Goal: Information Seeking & Learning: Learn about a topic

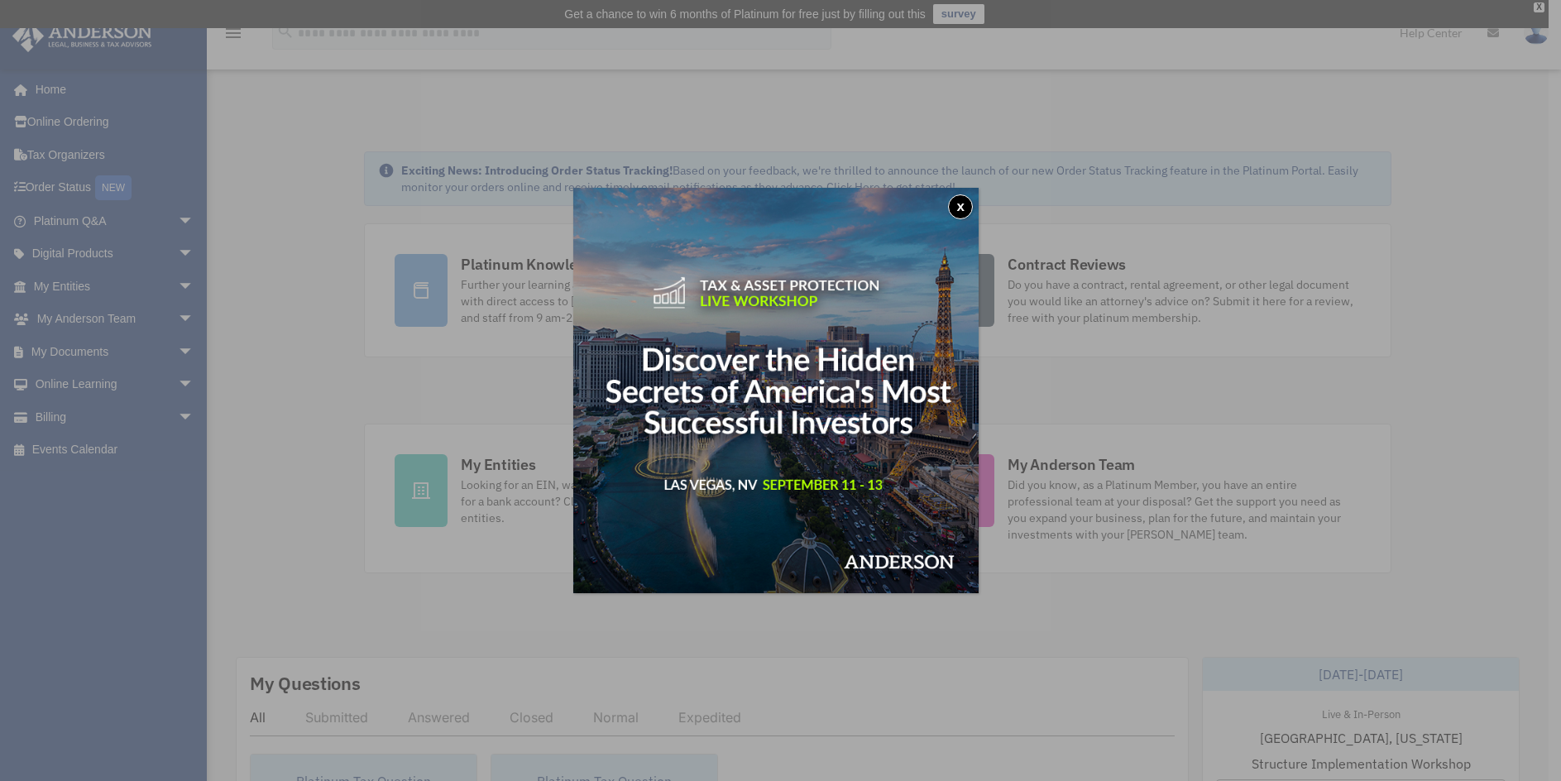
click at [961, 199] on button "x" at bounding box center [960, 206] width 25 height 25
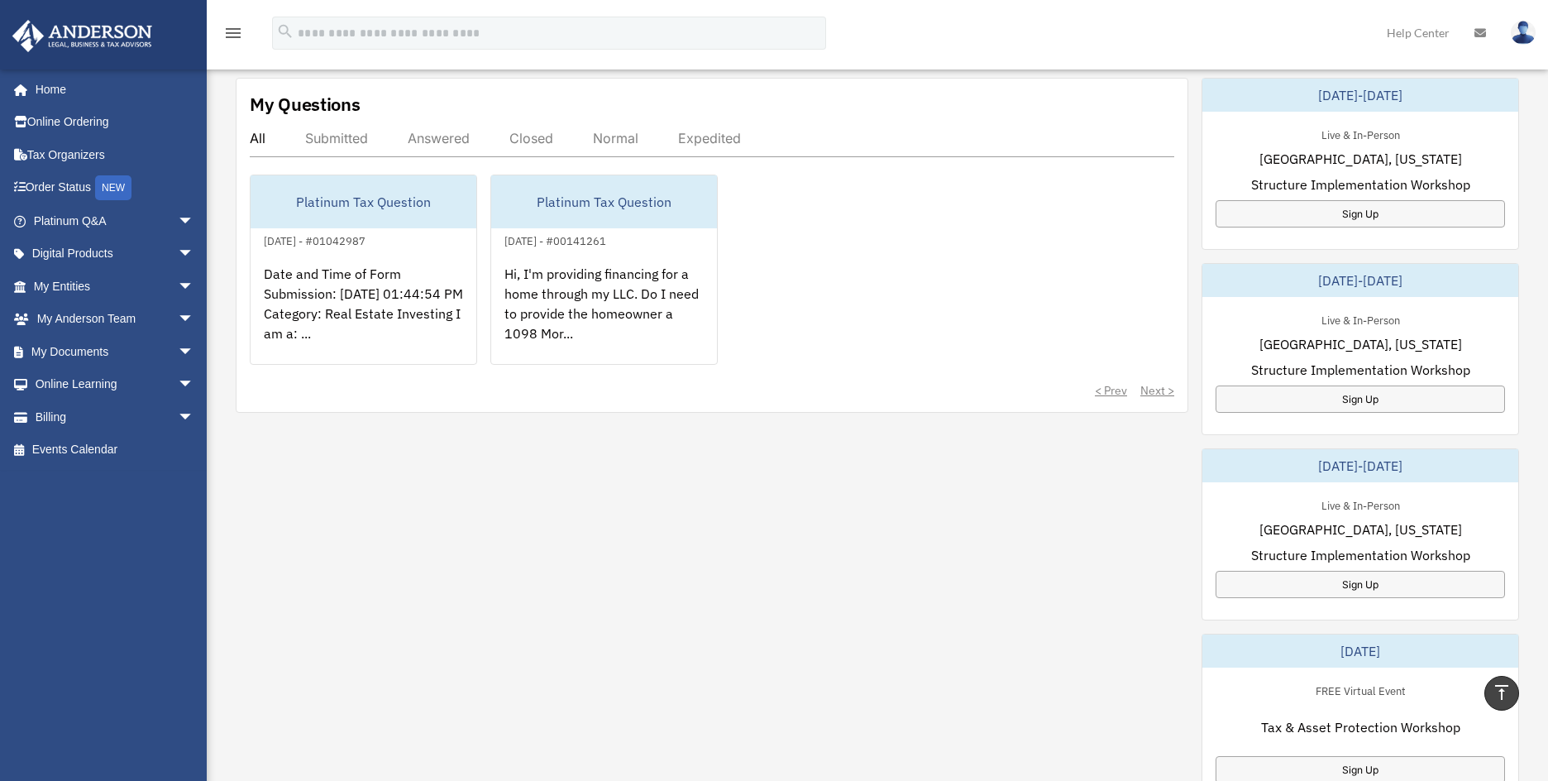
scroll to position [165, 0]
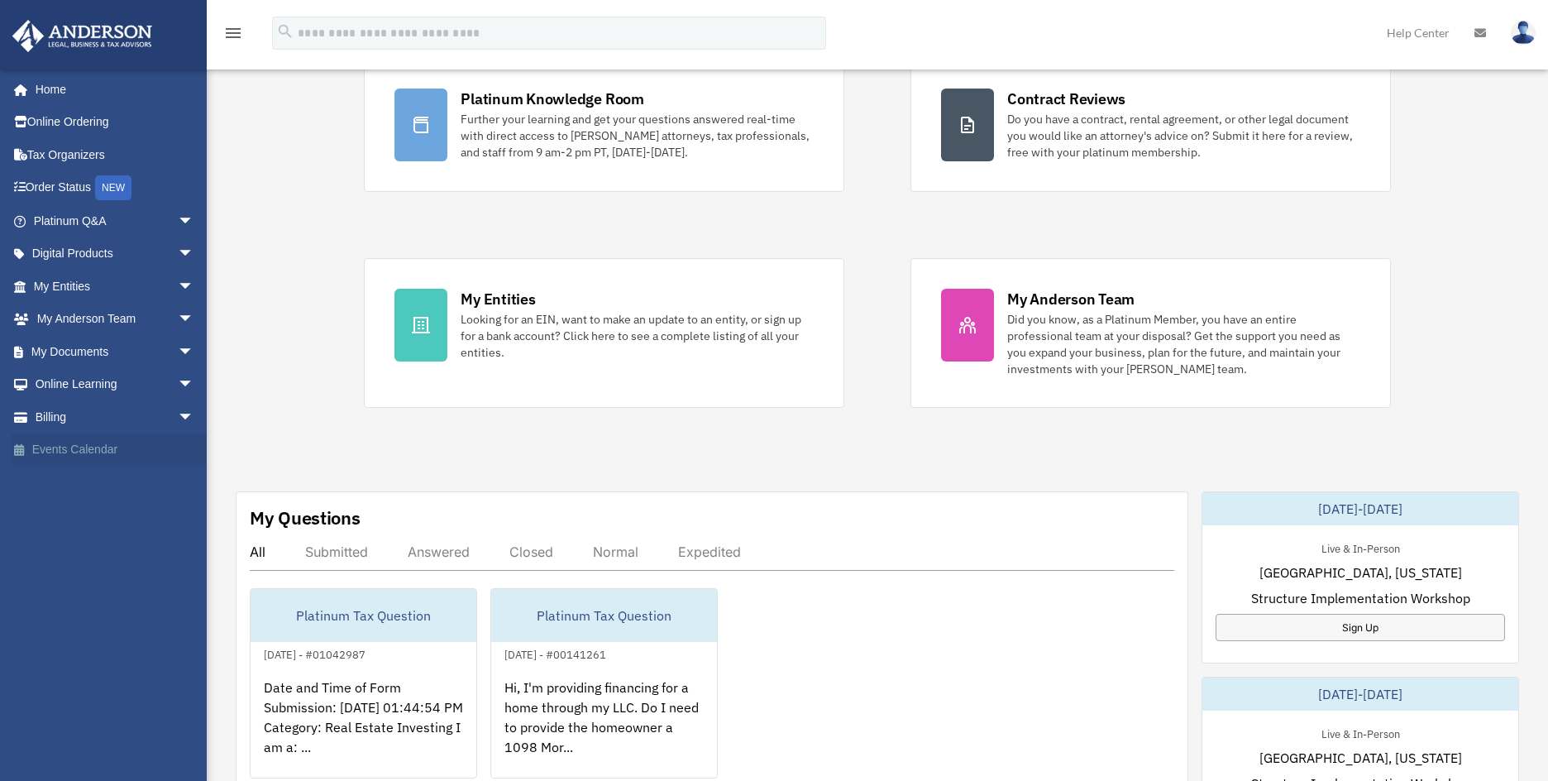
click at [72, 446] on link "Events Calendar" at bounding box center [116, 449] width 208 height 33
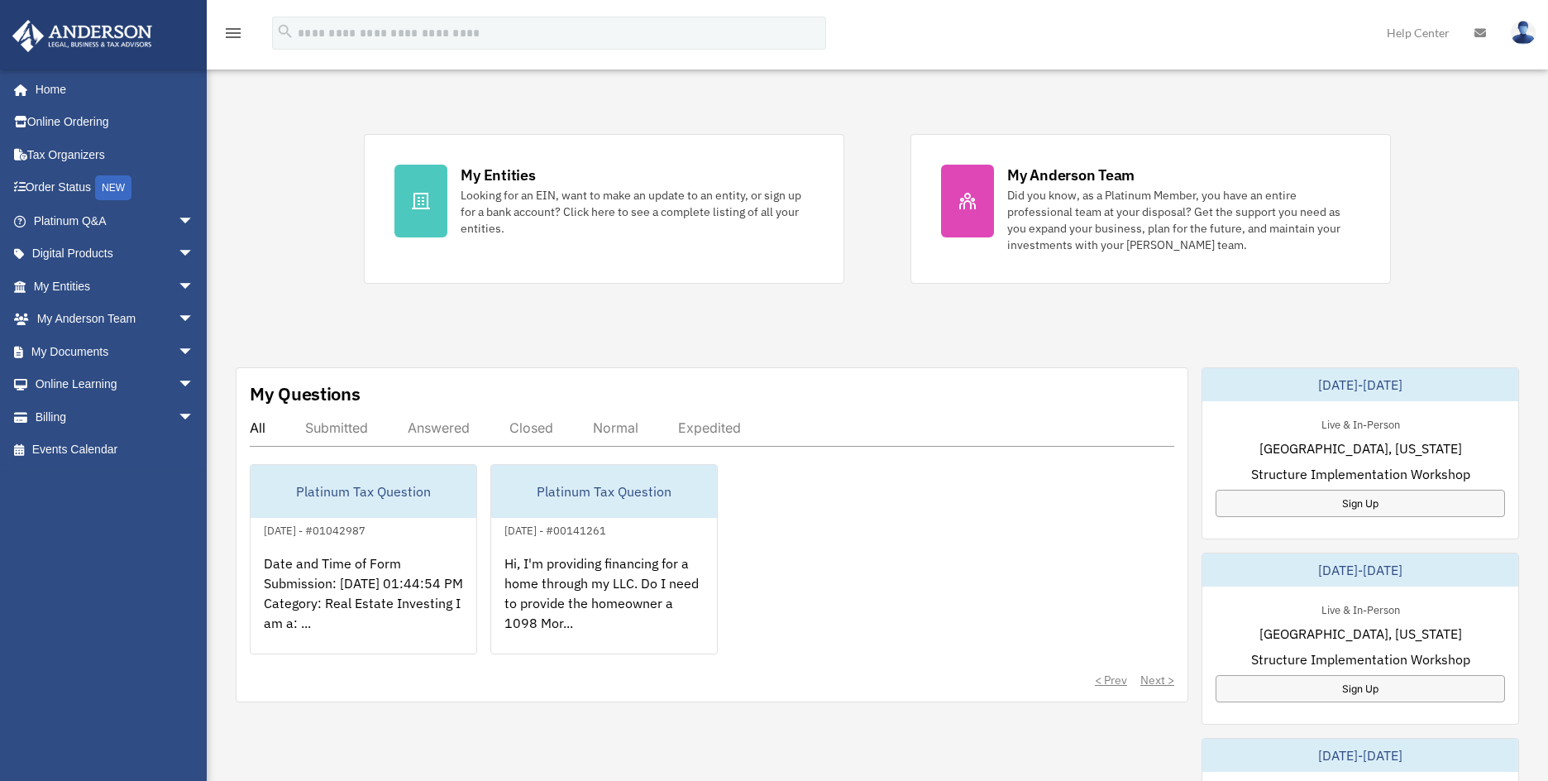
scroll to position [579, 0]
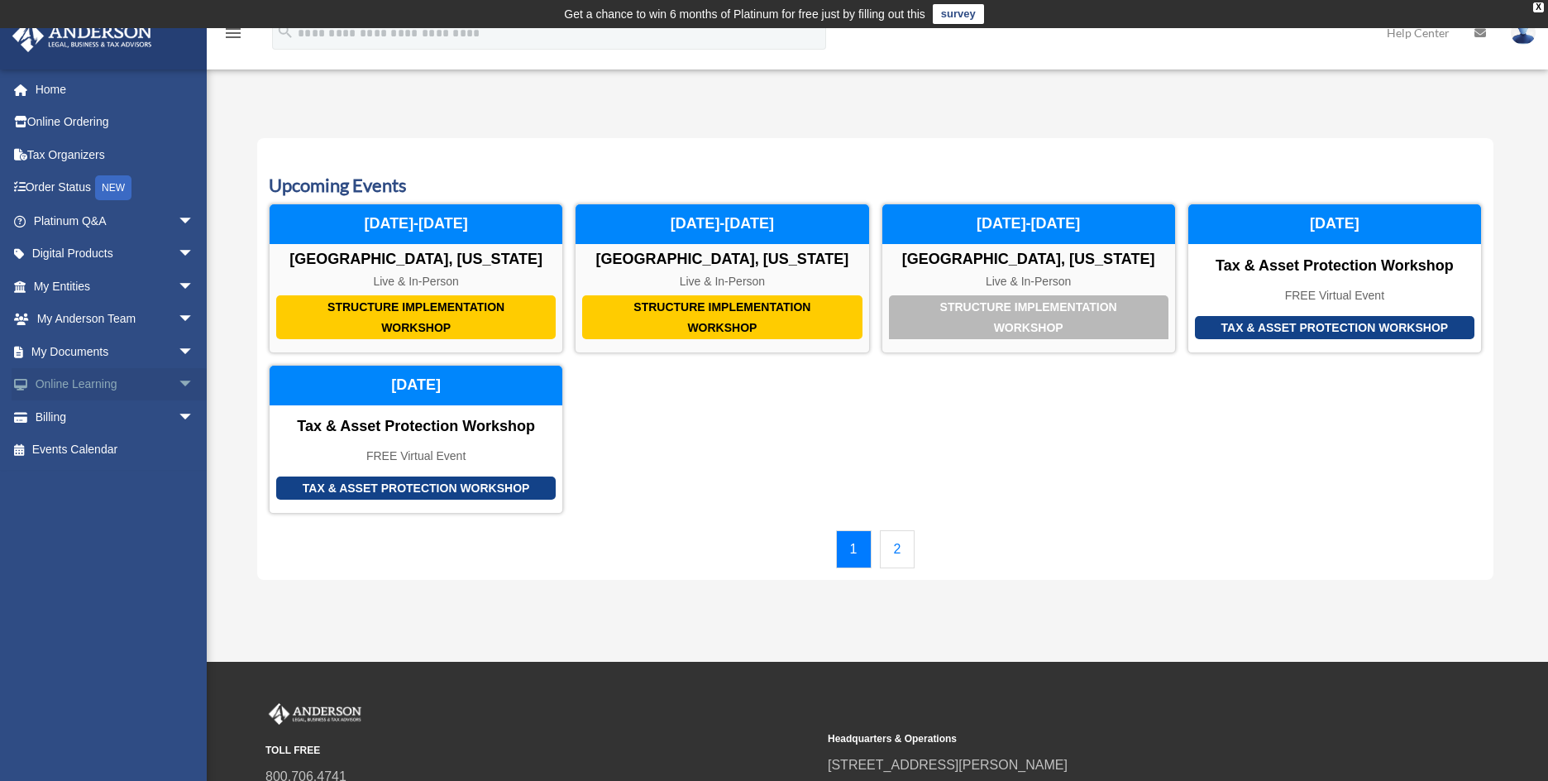
click at [141, 385] on link "Online Learning arrow_drop_down" at bounding box center [116, 384] width 208 height 33
click at [80, 384] on link "Online Learning arrow_drop_down" at bounding box center [116, 384] width 208 height 33
click at [178, 379] on span "arrow_drop_down" at bounding box center [194, 385] width 33 height 34
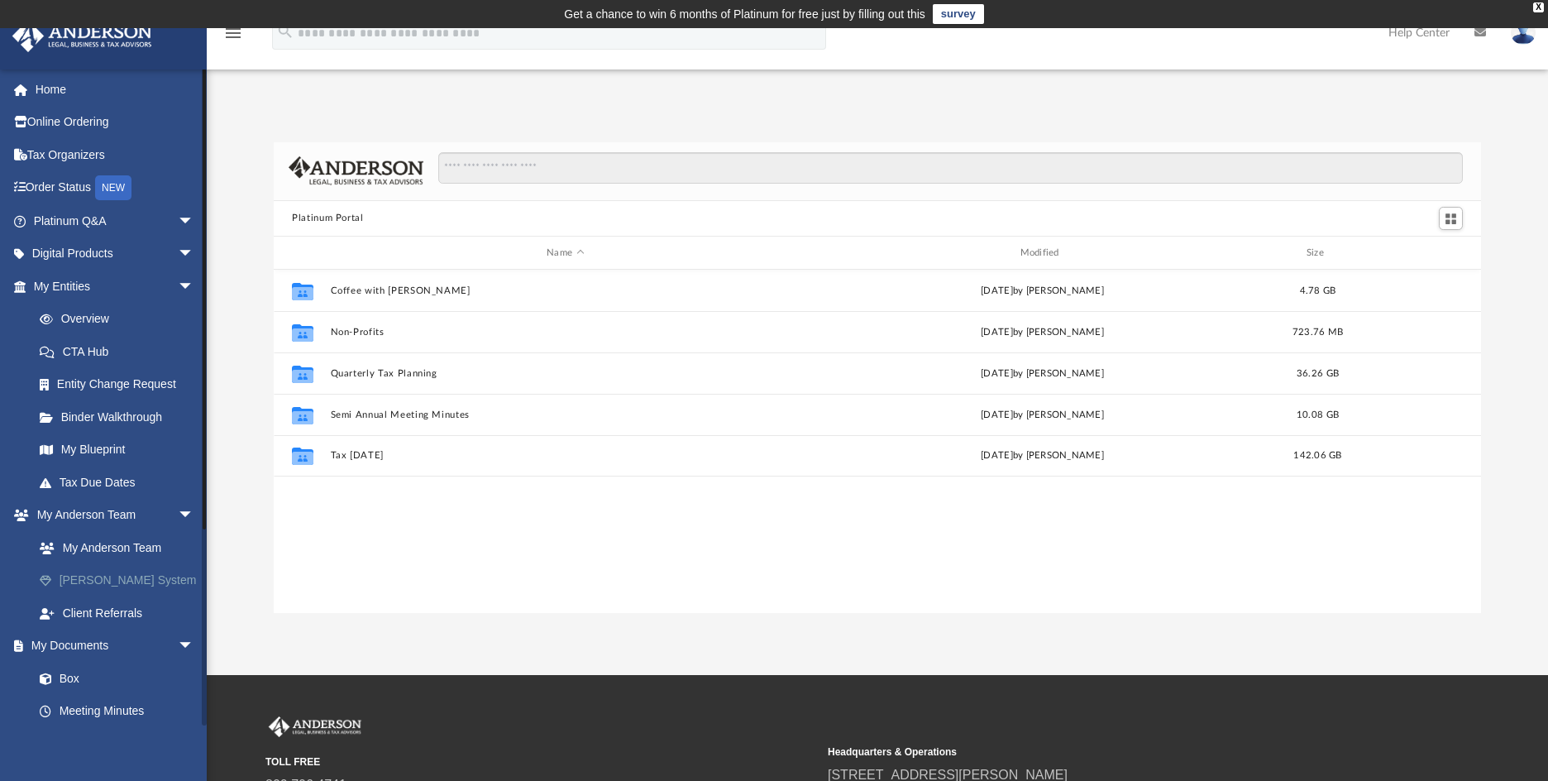
scroll to position [364, 1195]
click at [69, 287] on link "My Entities arrow_drop_down" at bounding box center [116, 286] width 208 height 33
click at [178, 281] on span "arrow_drop_down" at bounding box center [194, 287] width 33 height 34
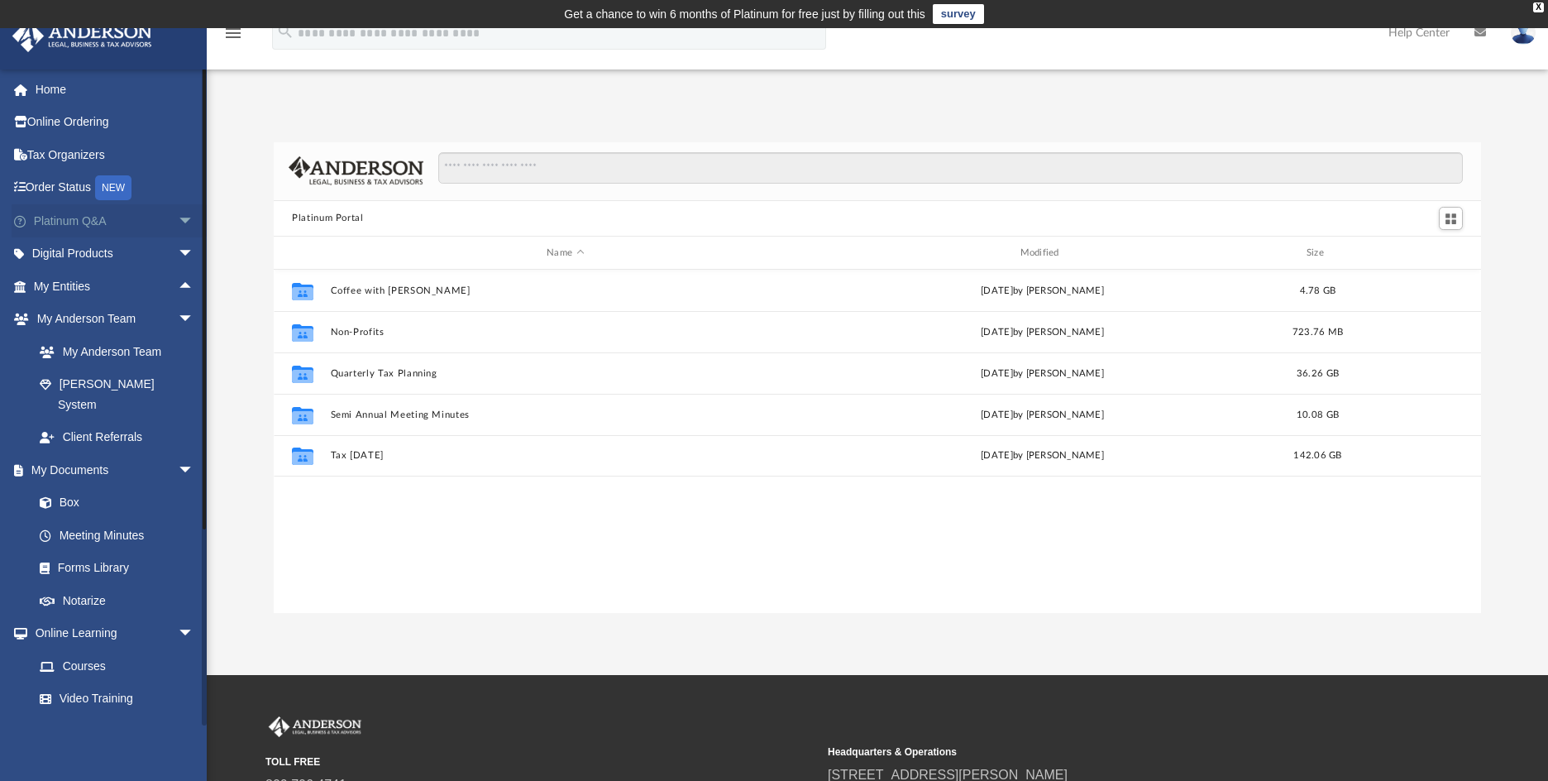
click at [178, 215] on span "arrow_drop_down" at bounding box center [194, 221] width 33 height 34
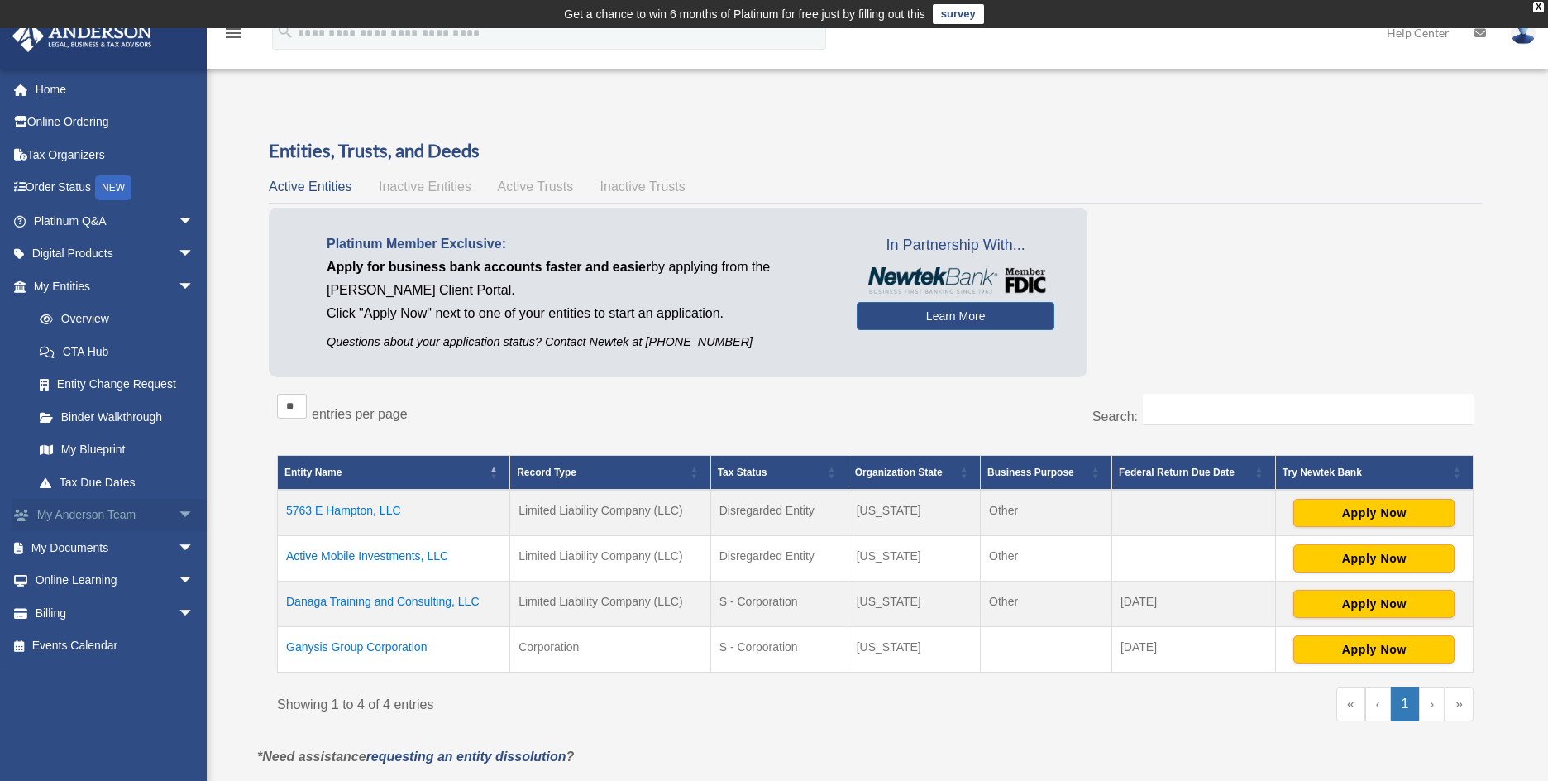
click at [178, 514] on span "arrow_drop_down" at bounding box center [194, 516] width 33 height 34
click at [129, 543] on link "My Anderson Team" at bounding box center [121, 547] width 196 height 33
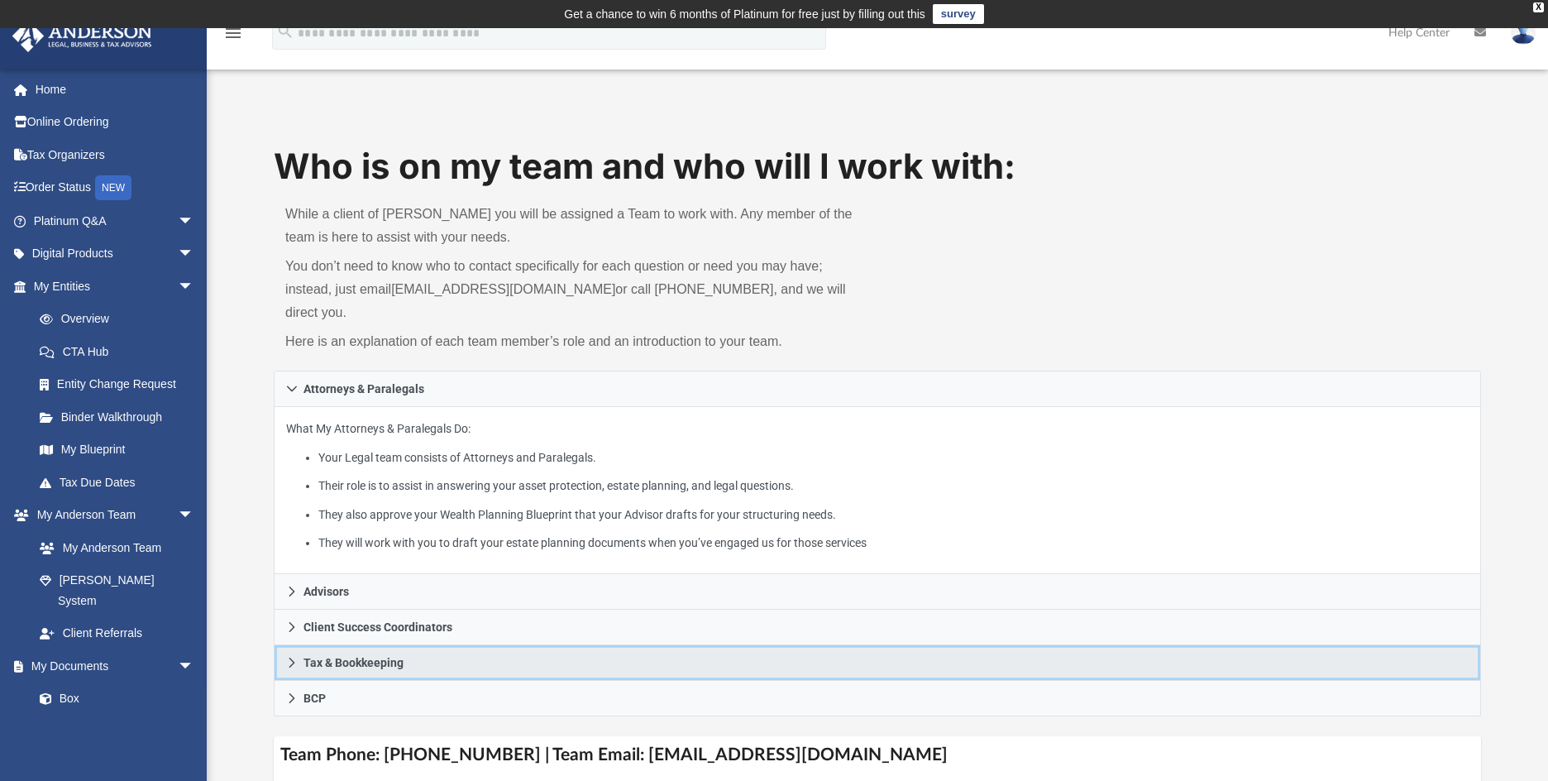
click at [295, 657] on icon at bounding box center [292, 663] width 12 height 12
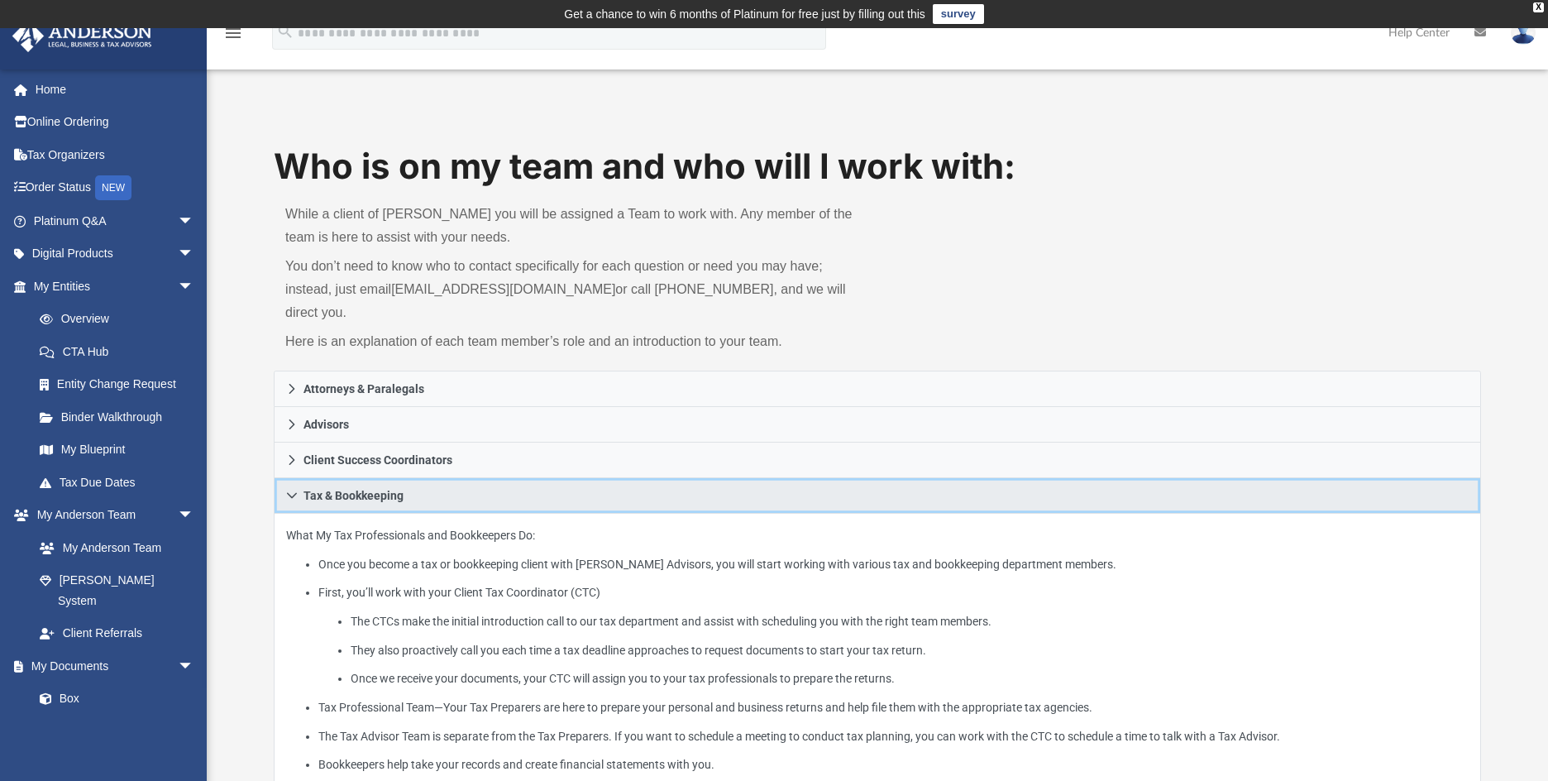
click at [292, 490] on icon at bounding box center [292, 496] width 12 height 12
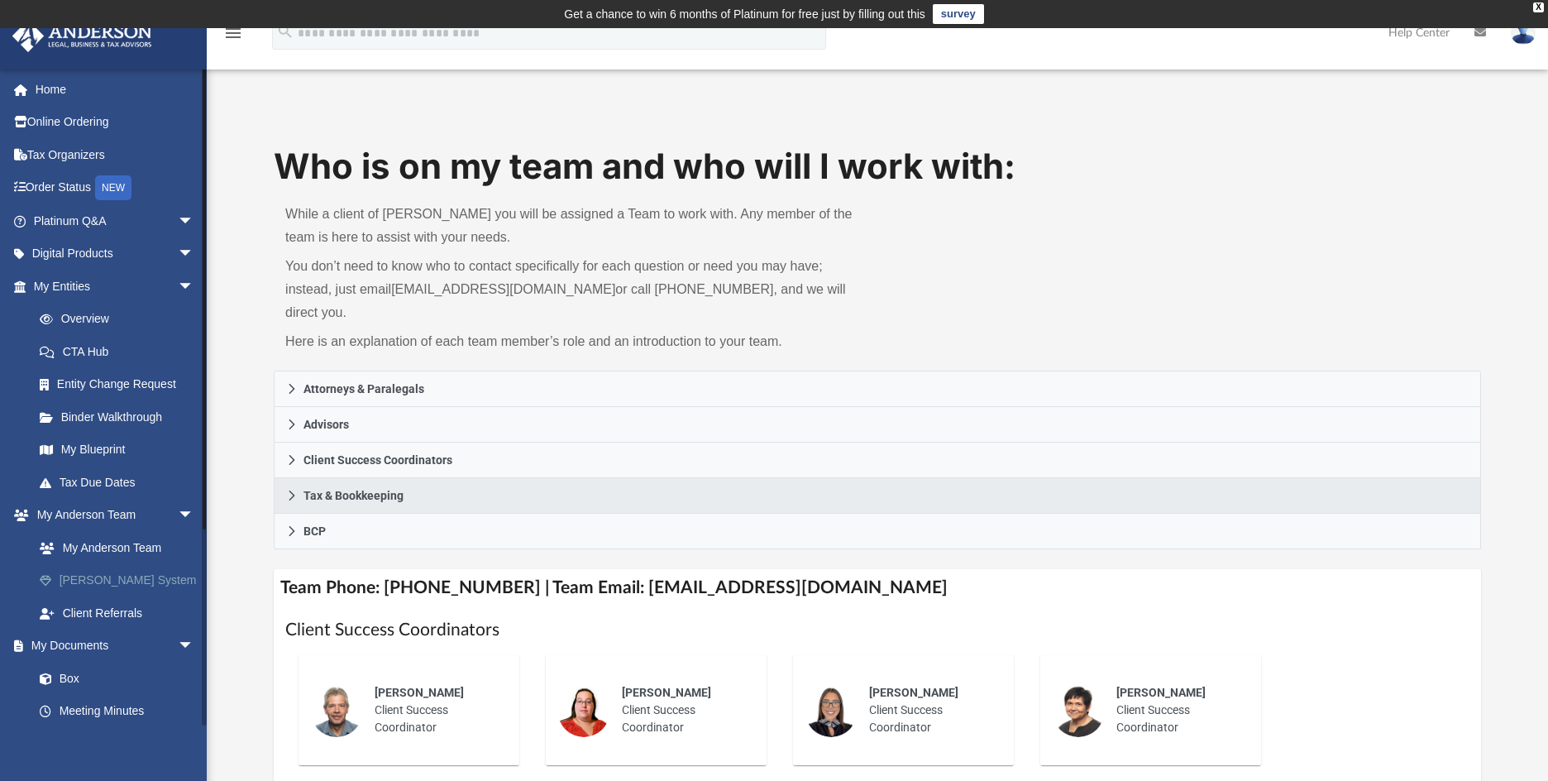
click at [114, 582] on link "[PERSON_NAME] System" at bounding box center [121, 580] width 196 height 33
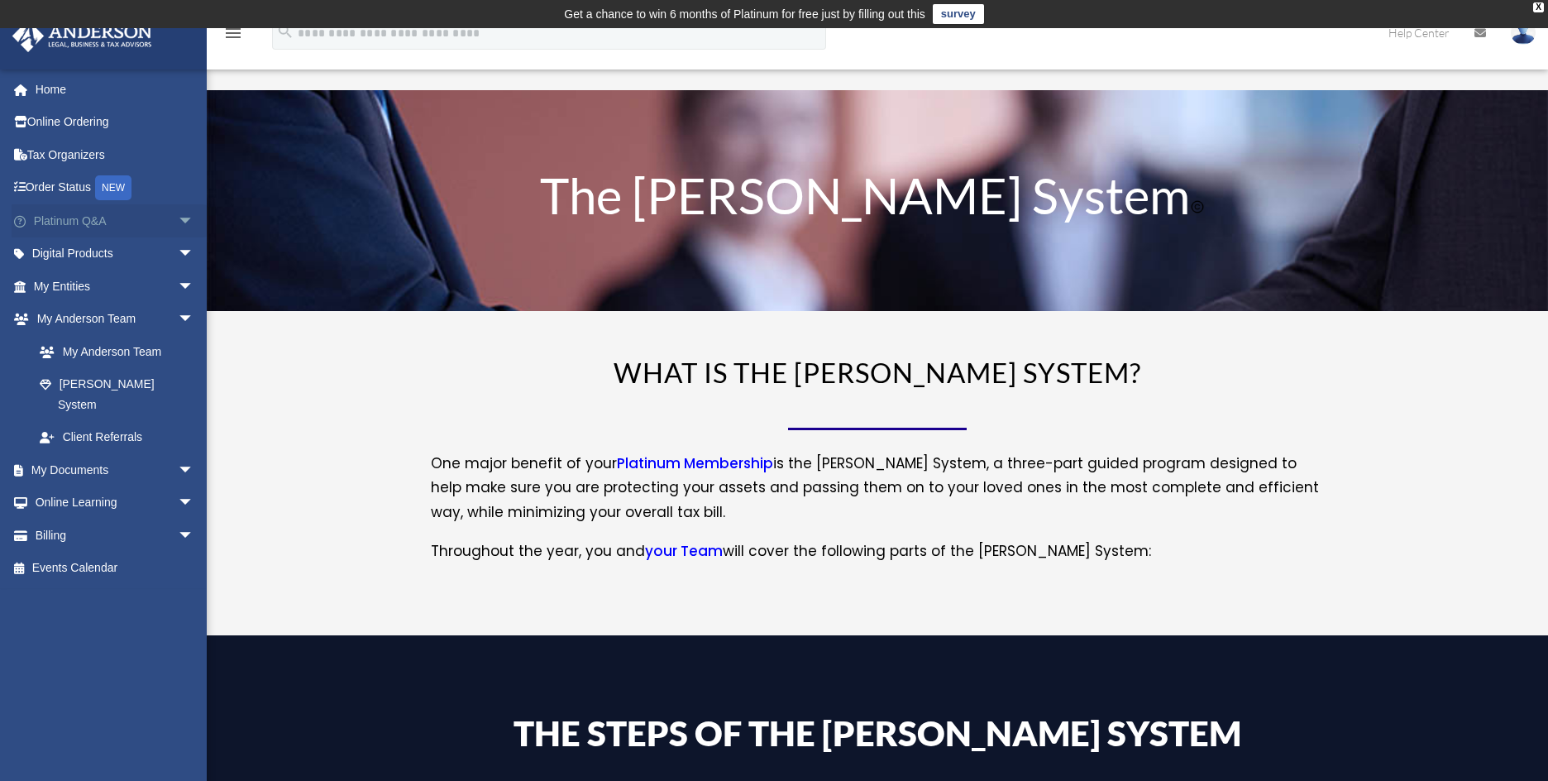
click at [182, 226] on span "arrow_drop_down" at bounding box center [194, 221] width 33 height 34
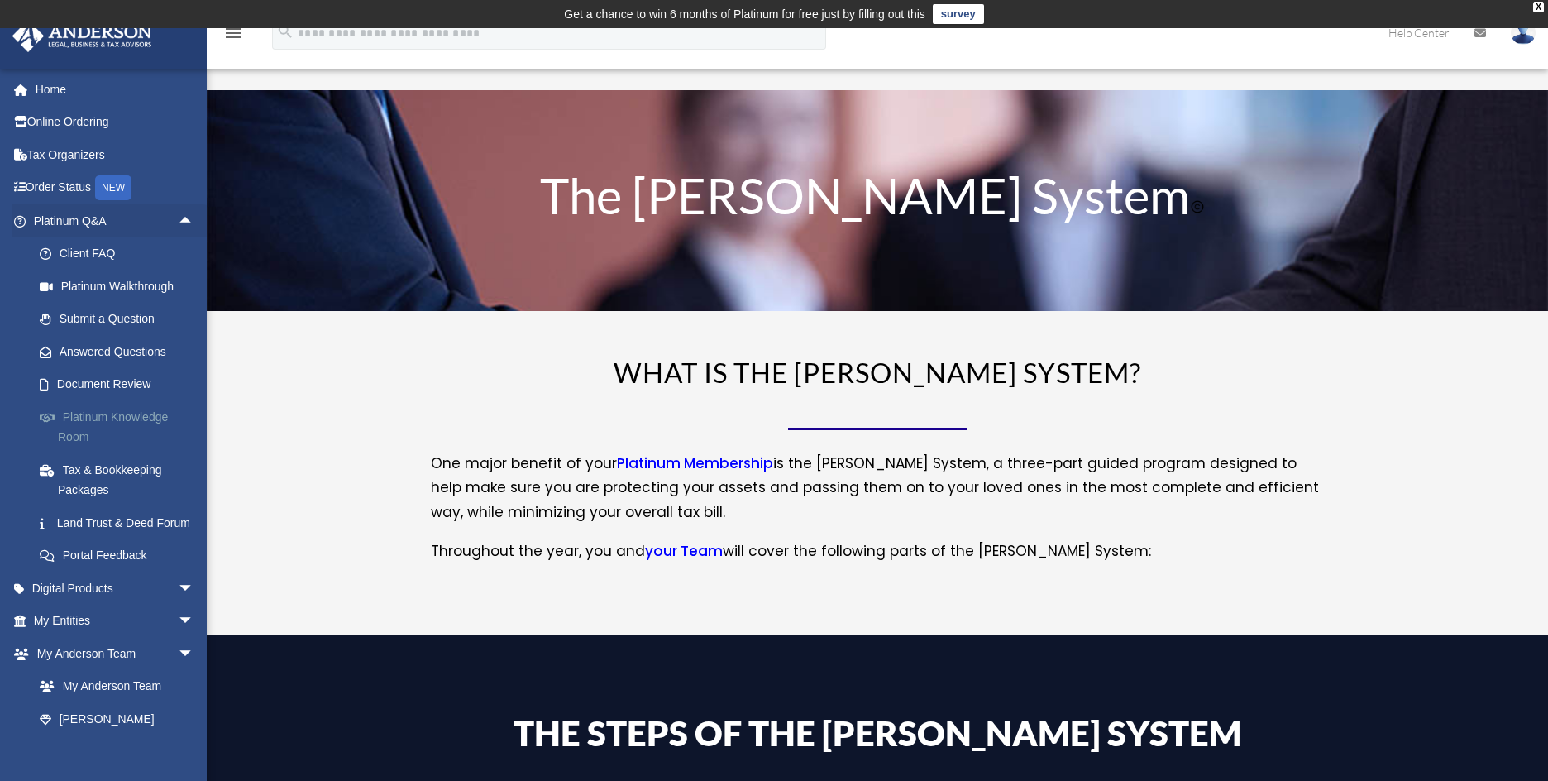
click at [142, 416] on link "Platinum Knowledge Room" at bounding box center [121, 426] width 196 height 53
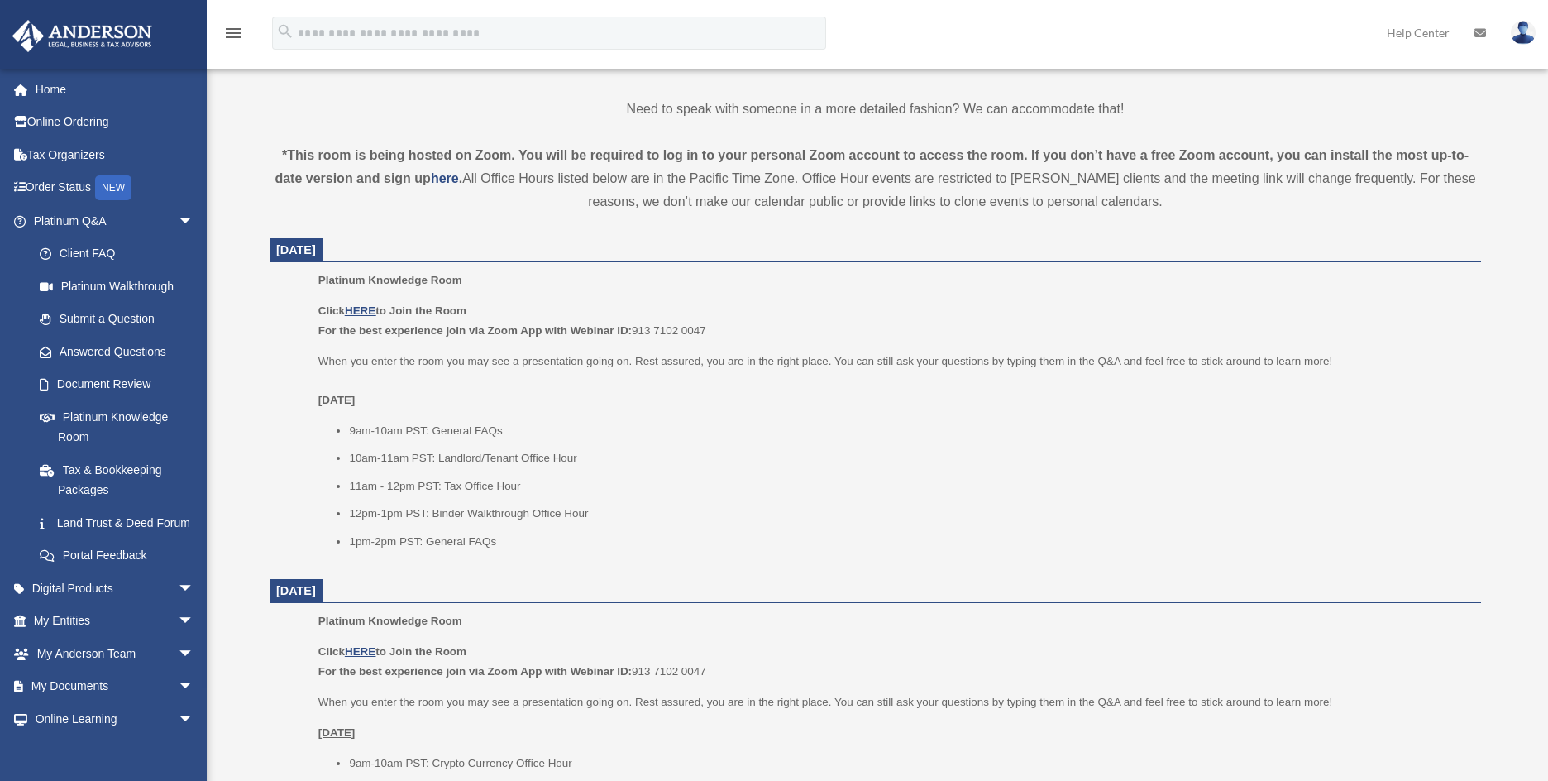
scroll to position [524, 0]
drag, startPoint x: 436, startPoint y: 455, endPoint x: 558, endPoint y: 501, distance: 130.9
click at [600, 460] on li "10am-11am PST: Landlord/Tenant Office Hour" at bounding box center [909, 457] width 1121 height 20
drag, startPoint x: 450, startPoint y: 488, endPoint x: 548, endPoint y: 488, distance: 98.4
click at [548, 488] on li "11am - 12pm PST: Tax Office Hour" at bounding box center [909, 486] width 1121 height 20
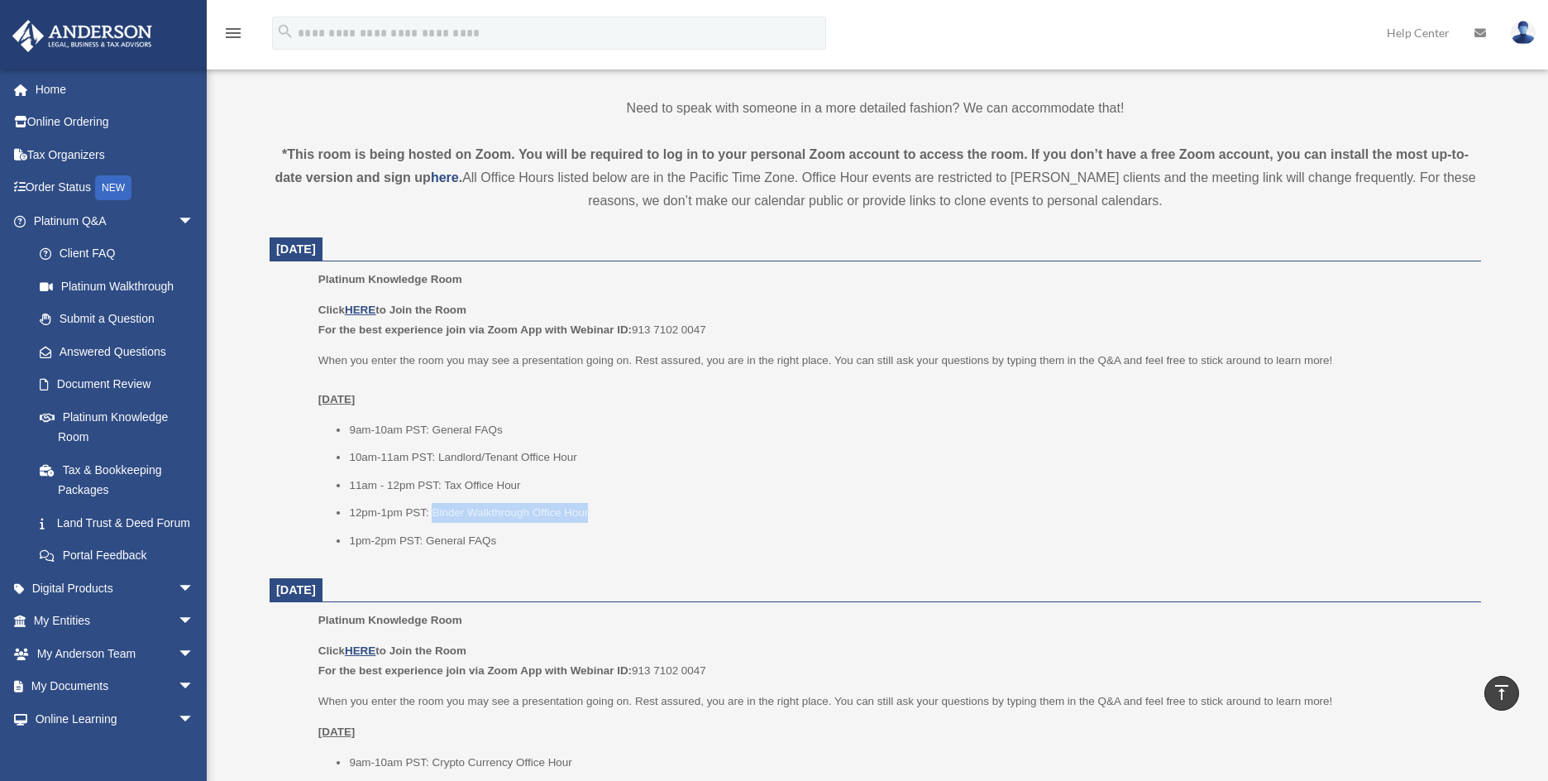
drag, startPoint x: 433, startPoint y: 514, endPoint x: 617, endPoint y: 524, distance: 183.9
click at [617, 521] on li "12pm-1pm PST: Binder Walkthrough Office Hour" at bounding box center [909, 513] width 1121 height 20
drag, startPoint x: 614, startPoint y: 577, endPoint x: 423, endPoint y: 571, distance: 190.3
click at [612, 578] on dt "August 27, 2025" at bounding box center [876, 590] width 1212 height 25
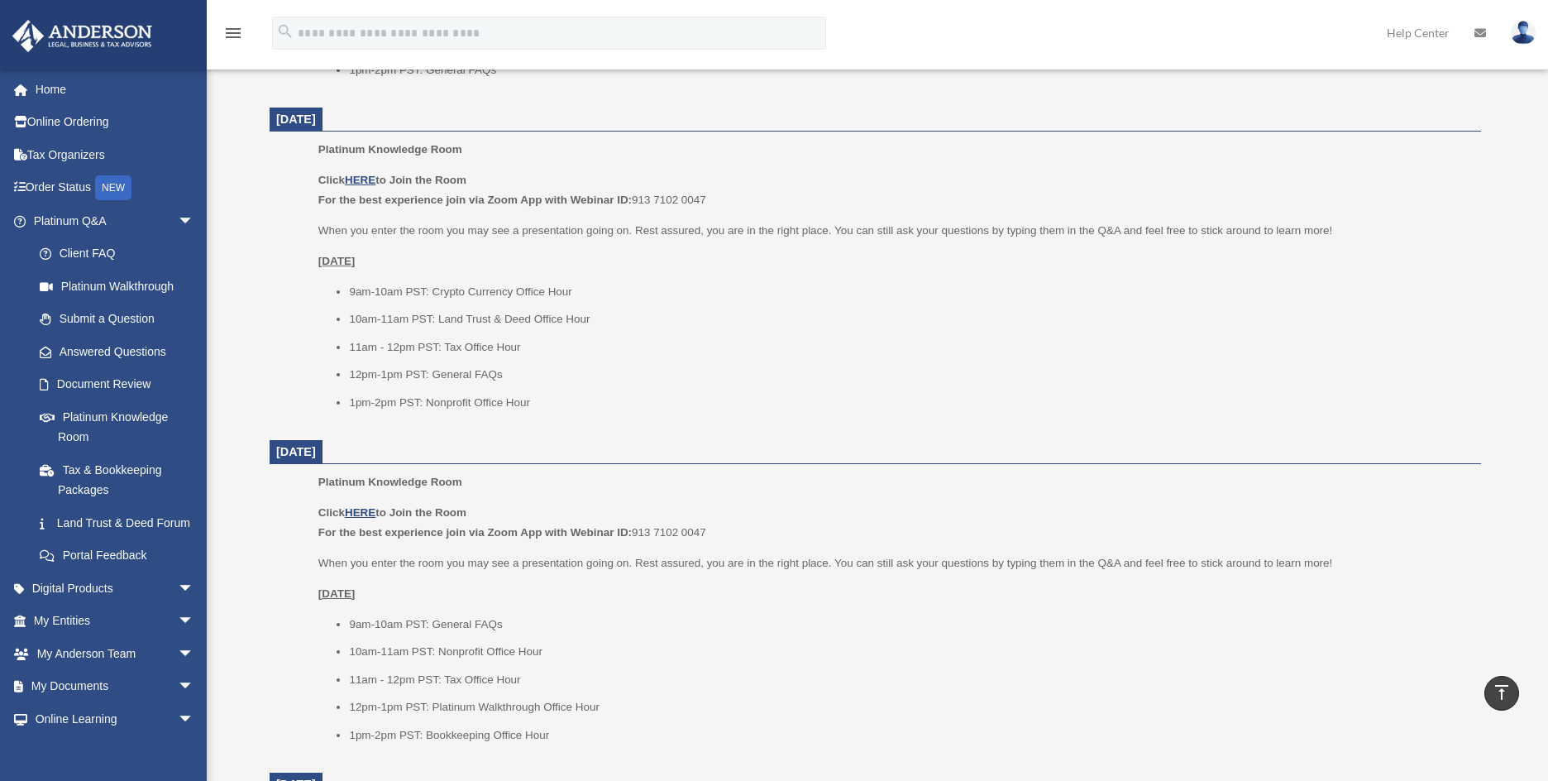
scroll to position [855, 0]
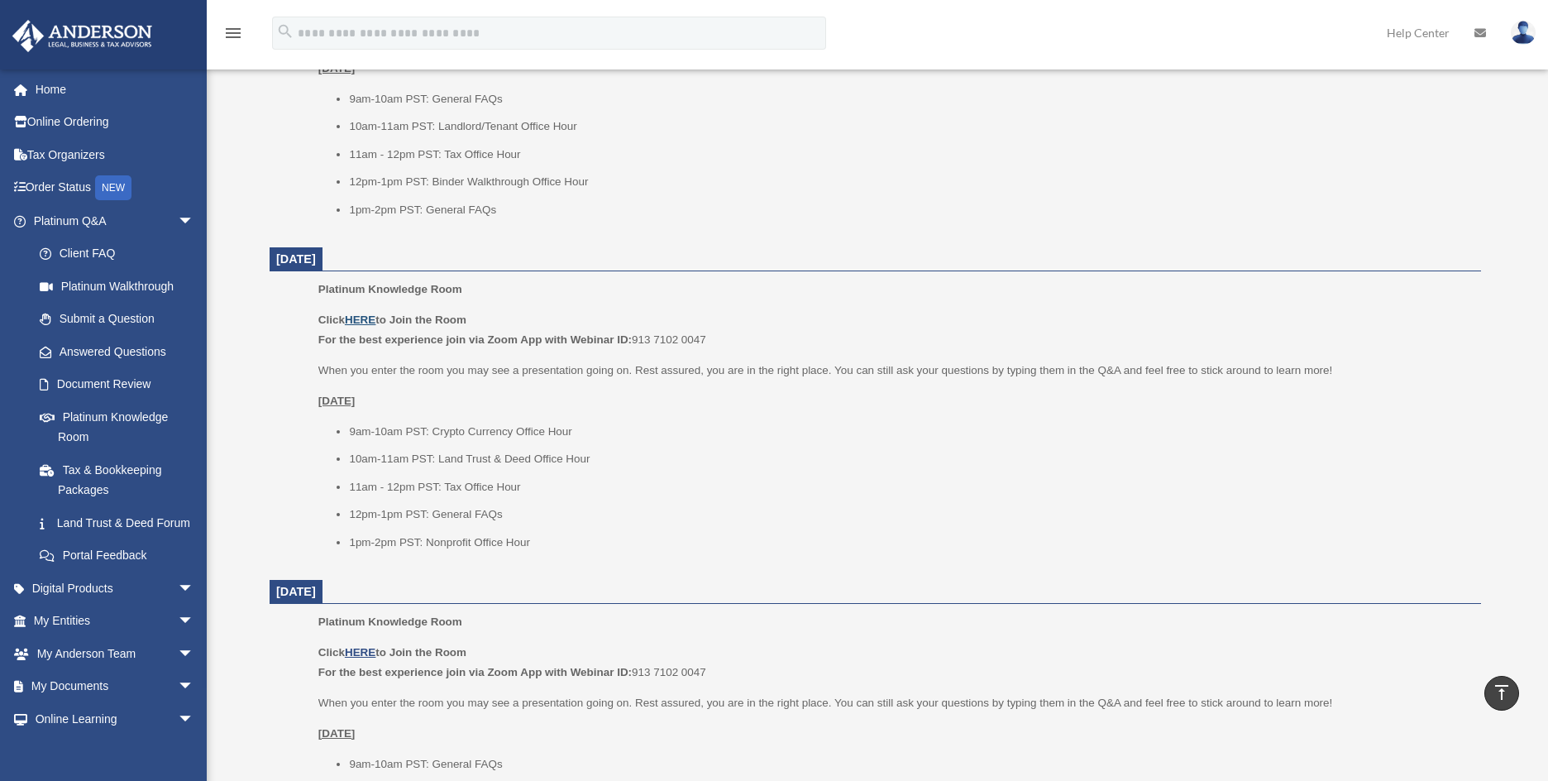
click at [359, 321] on u "HERE" at bounding box center [360, 319] width 31 height 12
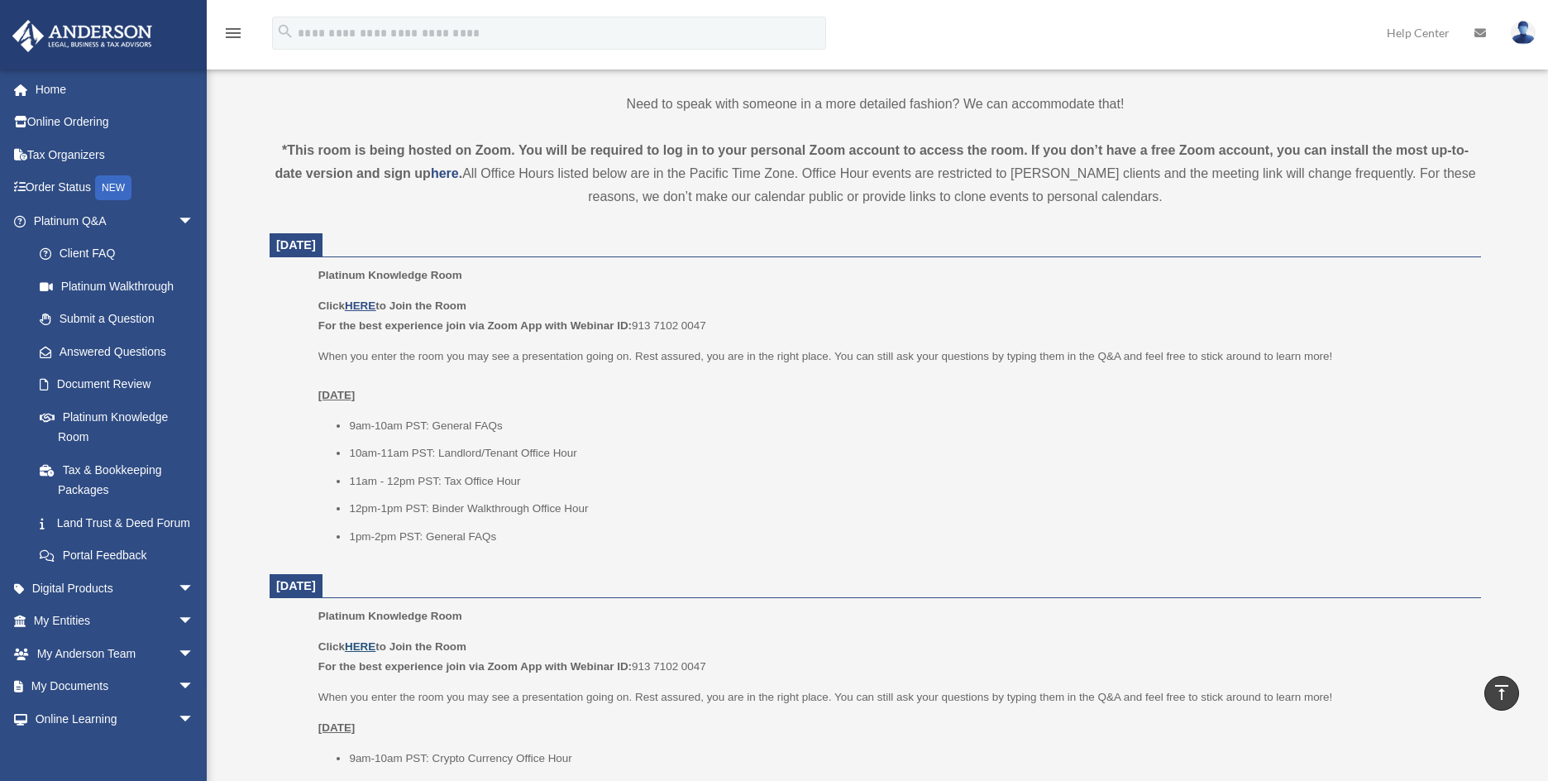
scroll to position [524, 0]
click at [366, 308] on u "HERE" at bounding box center [360, 310] width 31 height 12
drag, startPoint x: 1091, startPoint y: 409, endPoint x: 1221, endPoint y: 609, distance: 239.7
click at [1091, 409] on div "Click HERE to Join the Room For the best experience join via Zoom App with Webi…" at bounding box center [893, 425] width 1151 height 250
click at [758, 197] on div "*This room is being hosted on Zoom. You will be required to log in to your pers…" at bounding box center [876, 177] width 1212 height 69
